Goal: Task Accomplishment & Management: Use online tool/utility

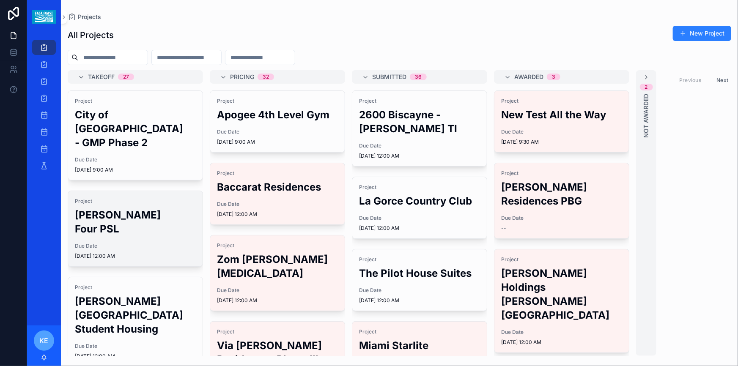
click at [142, 250] on div "Due Date [DATE] 12:00 AM" at bounding box center [135, 251] width 121 height 17
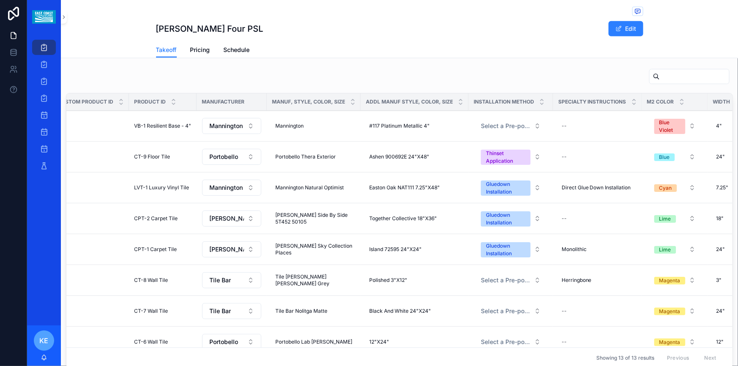
scroll to position [557, 0]
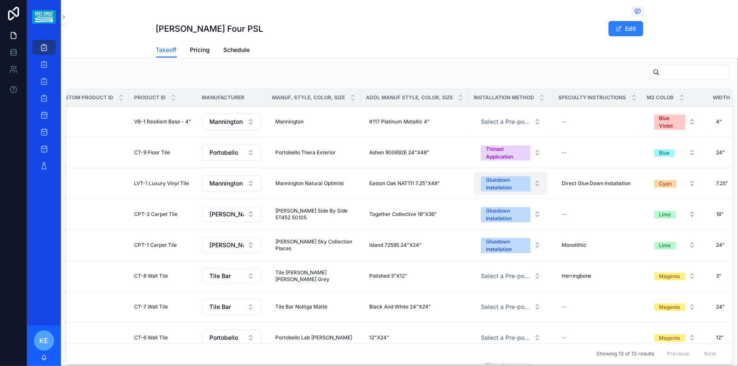
click at [529, 172] on button "Gluedown Installation" at bounding box center [511, 183] width 74 height 23
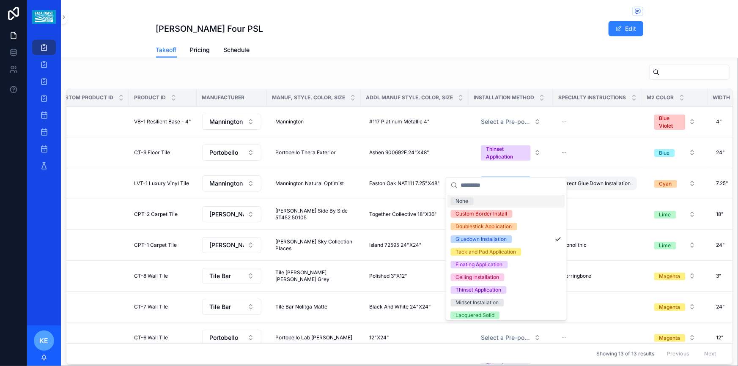
click at [583, 180] on span "Direct Glue Down Installation" at bounding box center [596, 183] width 69 height 7
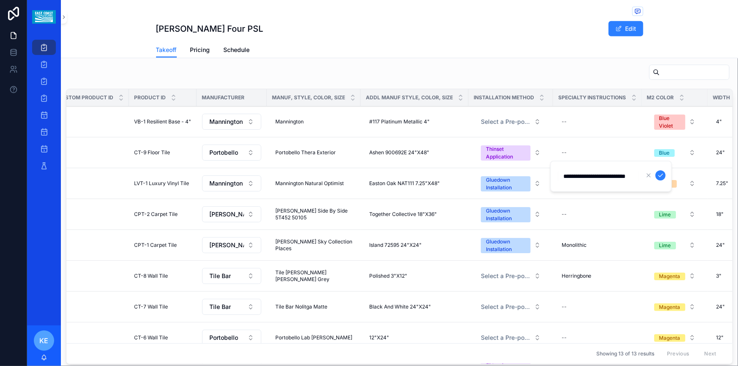
scroll to position [0, 0]
drag, startPoint x: 635, startPoint y: 176, endPoint x: 557, endPoint y: 181, distance: 78.5
click at [557, 181] on div "**********" at bounding box center [612, 176] width 122 height 31
click at [662, 178] on icon "scrollable content" at bounding box center [661, 175] width 7 height 7
